Goal: Task Accomplishment & Management: Manage account settings

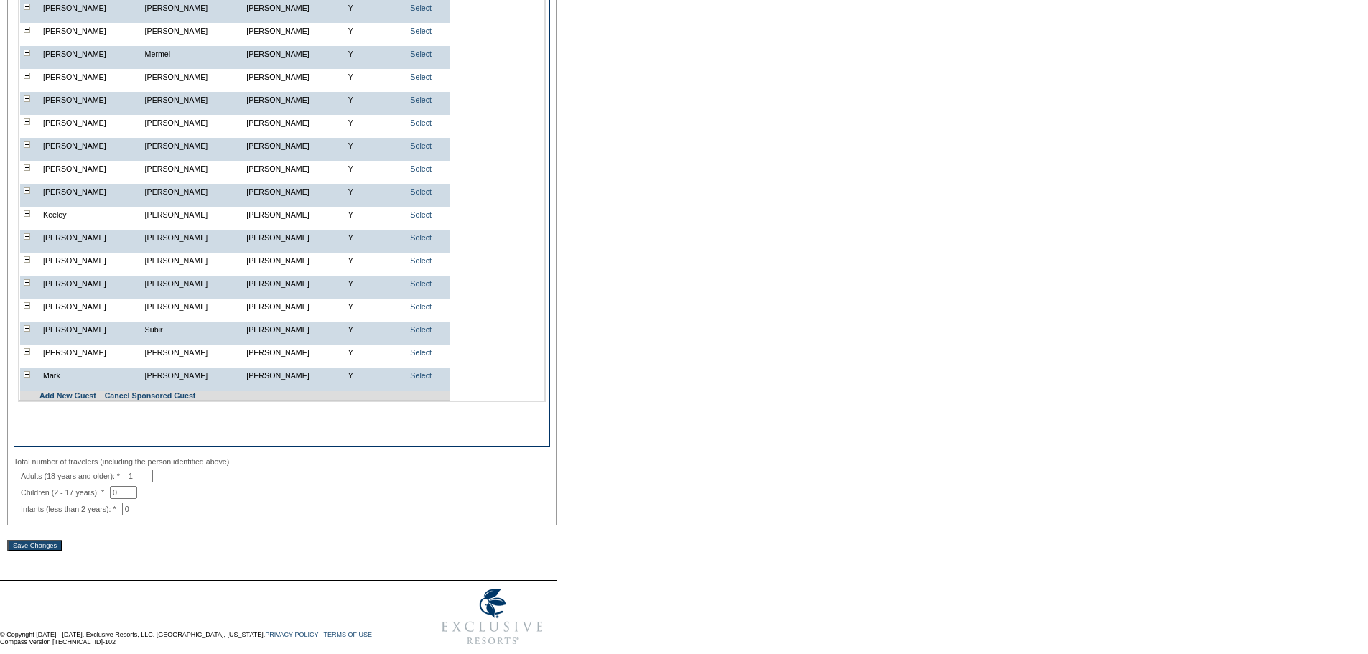
scroll to position [891, 0]
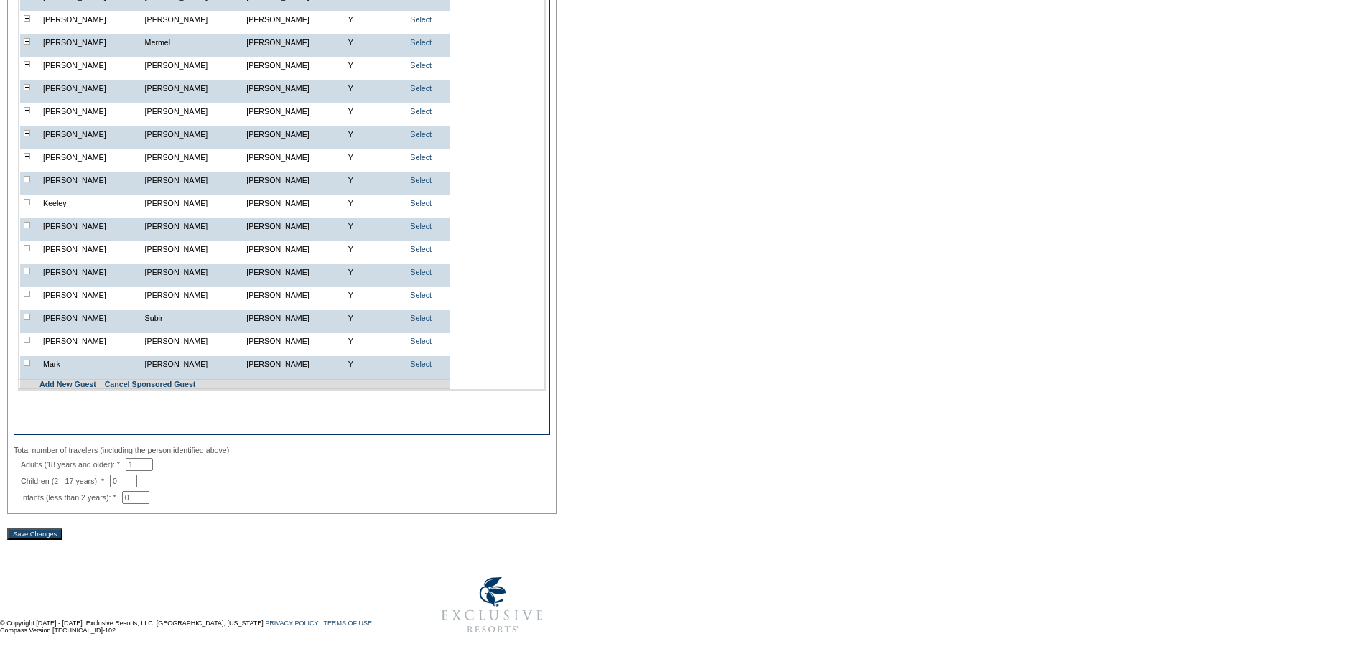
click at [424, 337] on link "Select" at bounding box center [421, 341] width 22 height 9
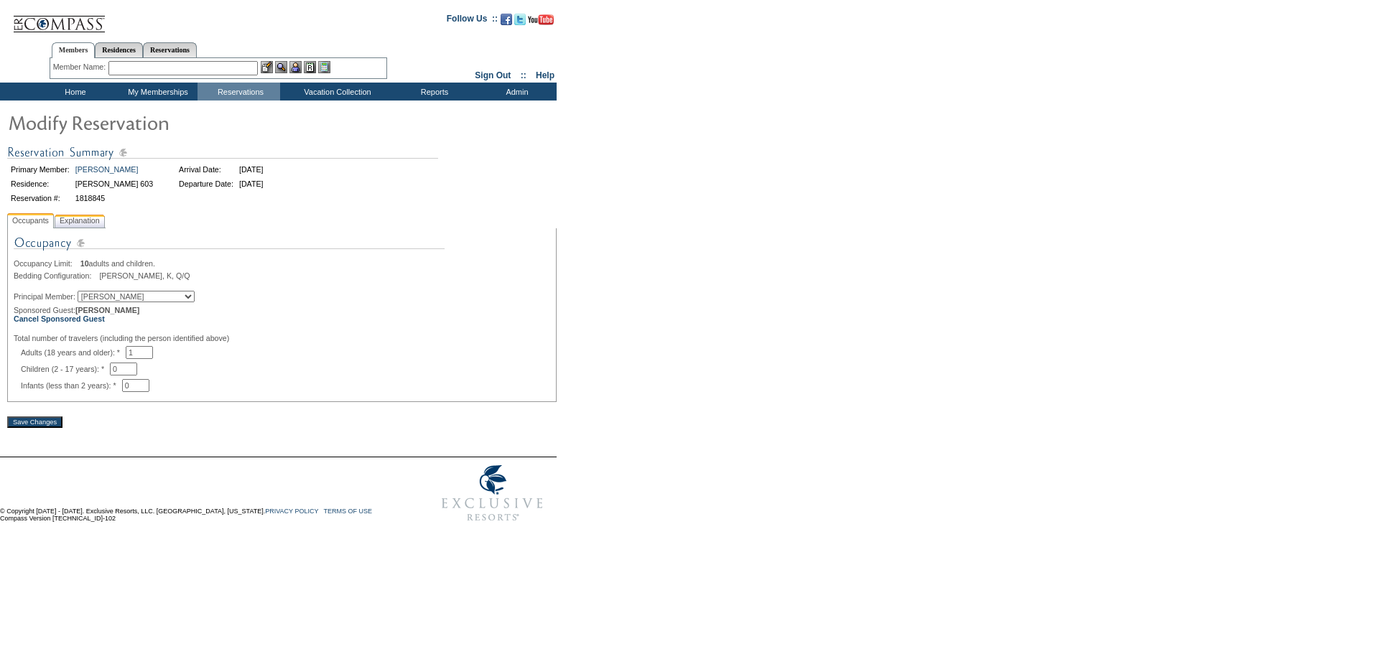
click at [81, 221] on span "Explanation" at bounding box center [80, 220] width 46 height 15
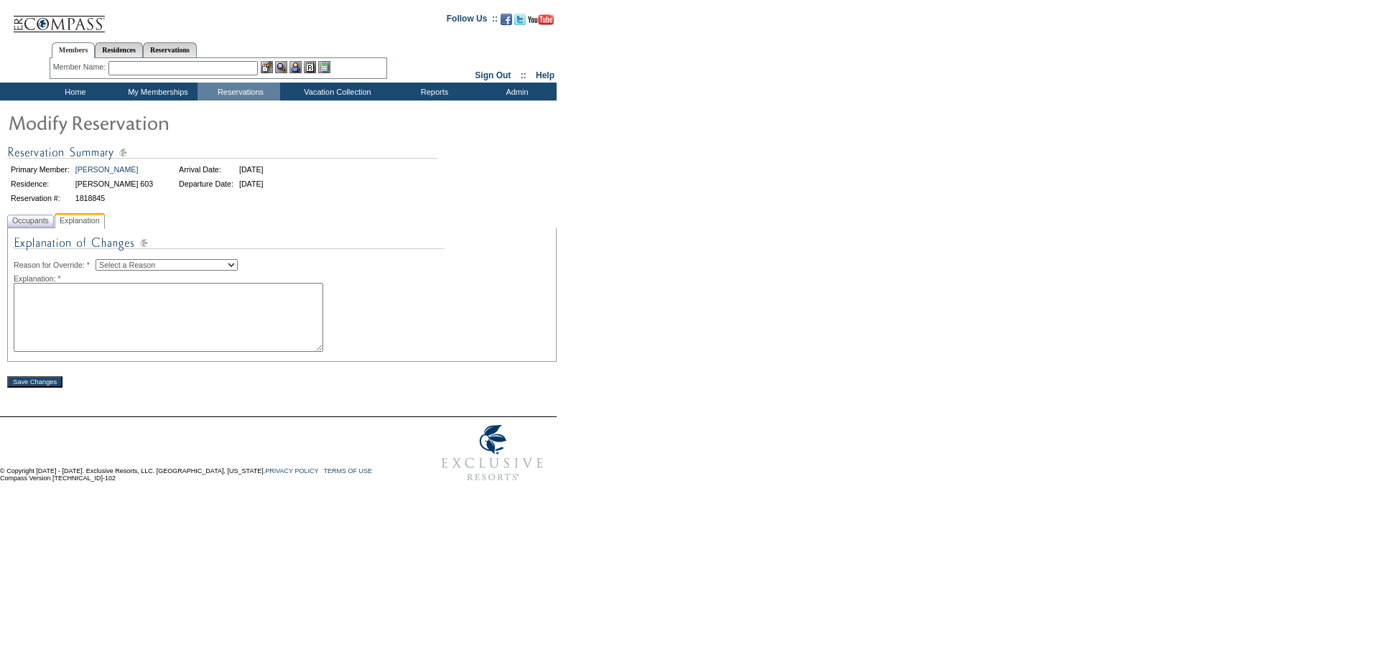
click at [188, 266] on select "Select a Reason Creating Continuous Stay Days Rebooked After Cancellation Editi…" at bounding box center [167, 264] width 142 height 11
select select "1045"
click at [107, 261] on select "Select a Reason Creating Continuous Stay Days Rebooked After Cancellation Editi…" at bounding box center [167, 264] width 142 height 11
click at [169, 332] on textarea at bounding box center [169, 317] width 310 height 69
type textarea "mg"
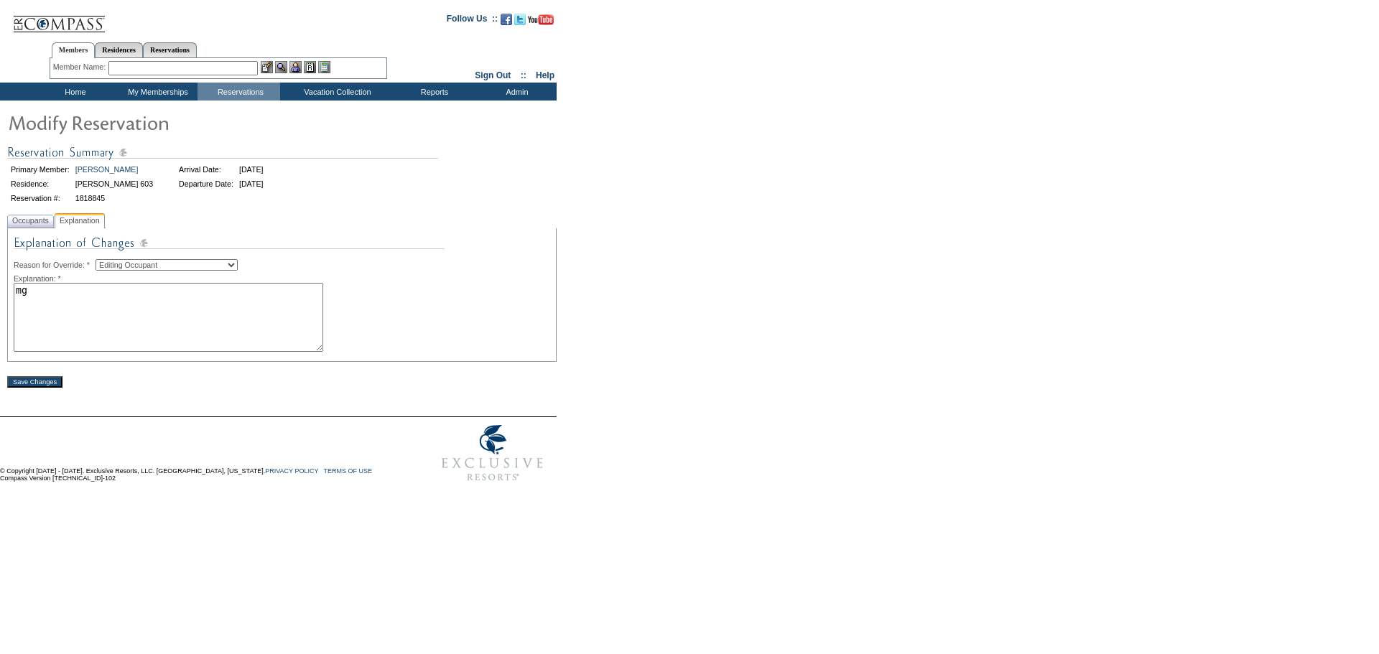
click at [29, 387] on input "Save Changes" at bounding box center [34, 381] width 55 height 11
